Goal: Find specific page/section: Find specific page/section

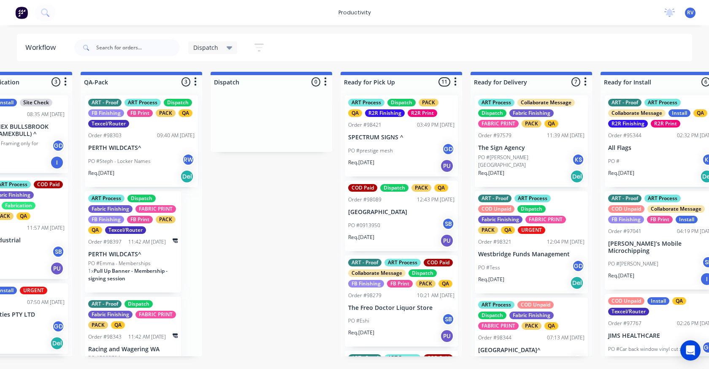
scroll to position [34, 0]
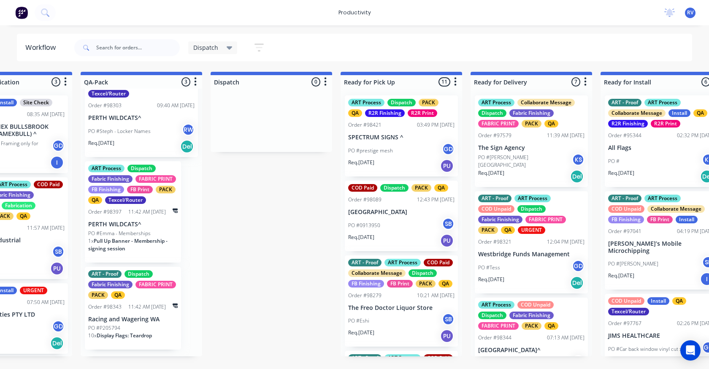
click at [198, 54] on div "Dispatch" at bounding box center [212, 47] width 49 height 13
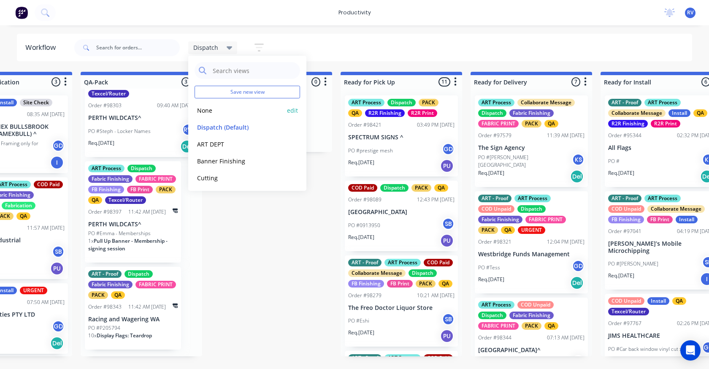
click at [209, 116] on div "None edit" at bounding box center [248, 110] width 106 height 17
click at [193, 109] on div "Save new view None edit Dispatch (Default) edit ART DEPT edit Banner Finishing …" at bounding box center [247, 123] width 118 height 135
click at [212, 111] on button "None" at bounding box center [240, 111] width 90 height 10
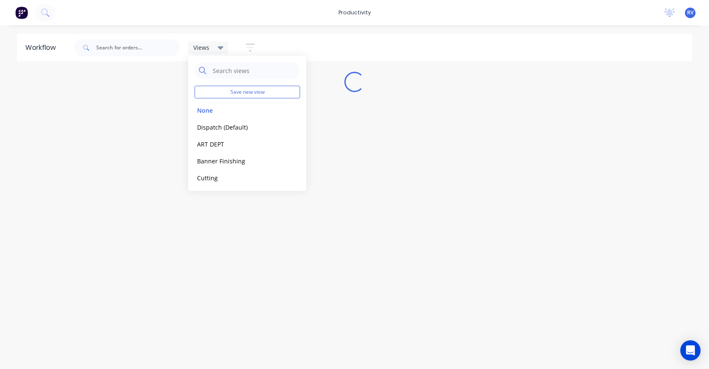
scroll to position [0, 0]
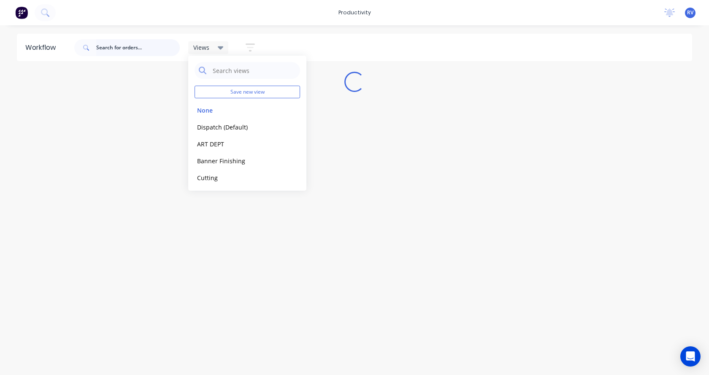
click at [130, 44] on input "text" at bounding box center [138, 47] width 84 height 17
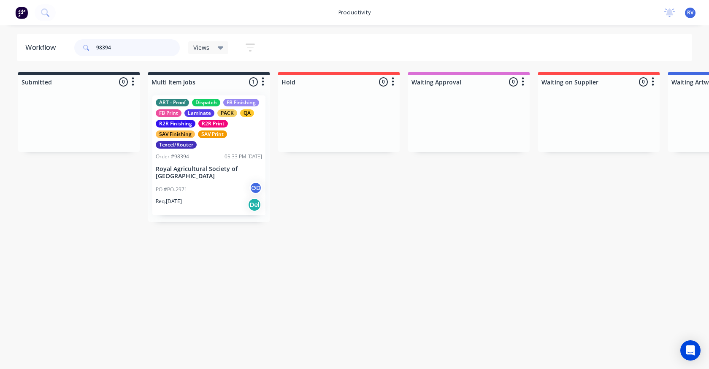
type input "98394"
click at [202, 179] on p "Royal Agricultural Society of [GEOGRAPHIC_DATA]" at bounding box center [209, 173] width 106 height 14
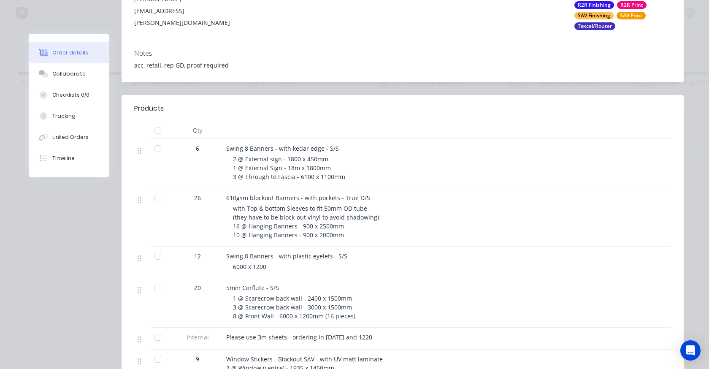
scroll to position [253, 0]
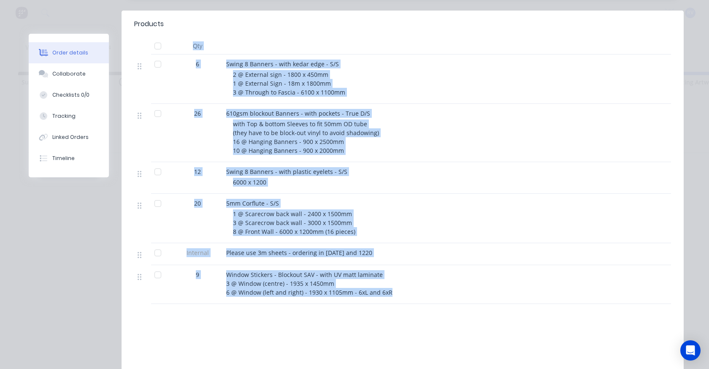
drag, startPoint x: 179, startPoint y: 53, endPoint x: 399, endPoint y: 298, distance: 329.6
click at [399, 299] on div "Qty 6 Swing 8 Banners - with kedar edge - S/S 2 @ External sign - 1800 x 450mm …" at bounding box center [402, 171] width 537 height 266
click at [432, 261] on div "Please use 3m sheets - ordering in [DATE] and 1220" at bounding box center [392, 254] width 338 height 22
